Goal: Task Accomplishment & Management: Manage account settings

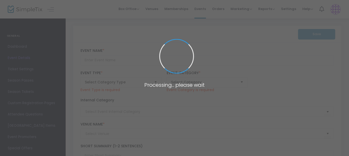
type input "[DEMOGRAPHIC_DATA][PERSON_NAME]"
type textarea "Set in a small [US_STATE] town post WWII, the town is faced with the revelation…"
checkbox input "true"
type input "Buy Tickets"
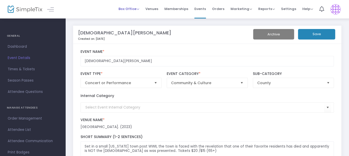
click at [135, 9] on span "Box Office" at bounding box center [128, 8] width 21 height 5
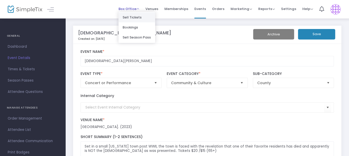
click at [135, 15] on li "Sell Tickets" at bounding box center [136, 17] width 37 height 10
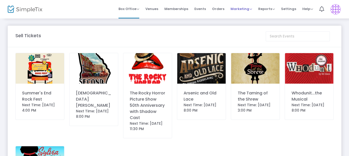
click at [248, 9] on span "Marketing" at bounding box center [241, 8] width 22 height 5
click at [247, 17] on li "Promo Codes" at bounding box center [250, 17] width 41 height 10
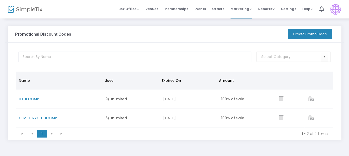
click at [317, 34] on button "Create Promo Code" at bounding box center [310, 34] width 44 height 11
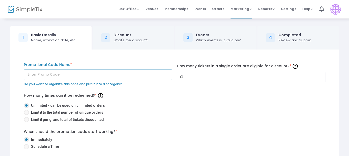
click at [42, 73] on input "text" at bounding box center [98, 74] width 148 height 11
type input "G"
type input "S"
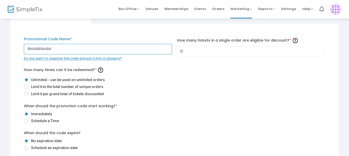
scroll to position [51, 0]
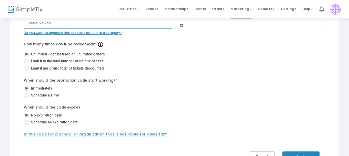
type input "BNAIABRAHAM"
click at [26, 122] on span at bounding box center [26, 122] width 5 height 5
click at [26, 125] on input "Schedule an expiration date" at bounding box center [26, 125] width 0 height 0
radio input "true"
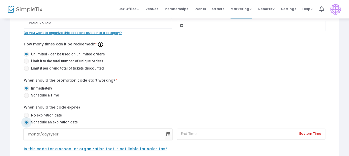
click at [37, 135] on input "month/day/year" at bounding box center [94, 134] width 140 height 11
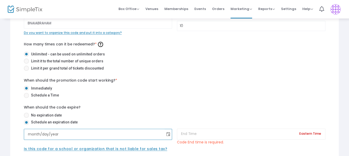
click at [167, 133] on span "Toggle calendar" at bounding box center [168, 134] width 8 height 8
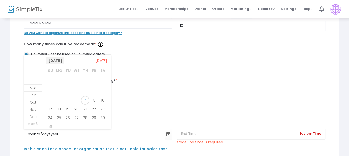
click at [56, 60] on span "[DATE]" at bounding box center [55, 61] width 18 height 8
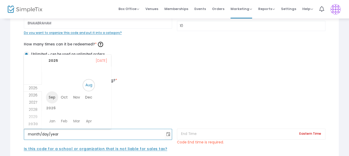
click at [50, 96] on span "Sep" at bounding box center [52, 97] width 12 height 12
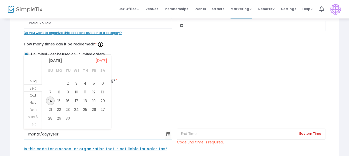
click at [50, 99] on span "14" at bounding box center [50, 100] width 9 height 9
type input "[DATE]"
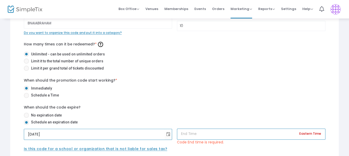
click at [187, 134] on input at bounding box center [251, 133] width 148 height 11
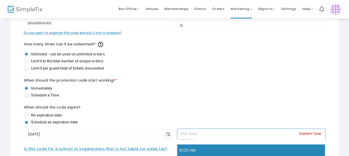
scroll to position [243, 0]
